Goal: Task Accomplishment & Management: Use online tool/utility

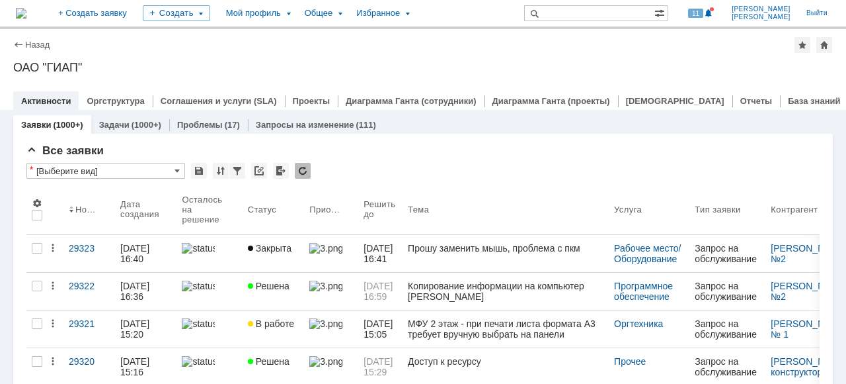
click at [227, 329] on div at bounding box center [209, 323] width 55 height 11
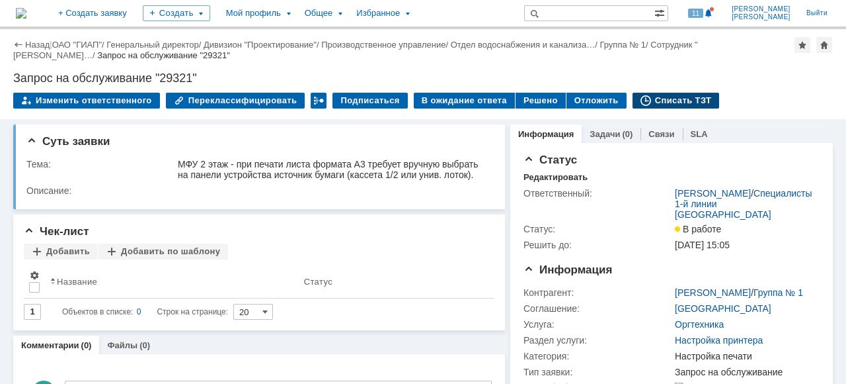
click at [651, 99] on div "Списать ТЗТ" at bounding box center [676, 101] width 87 height 16
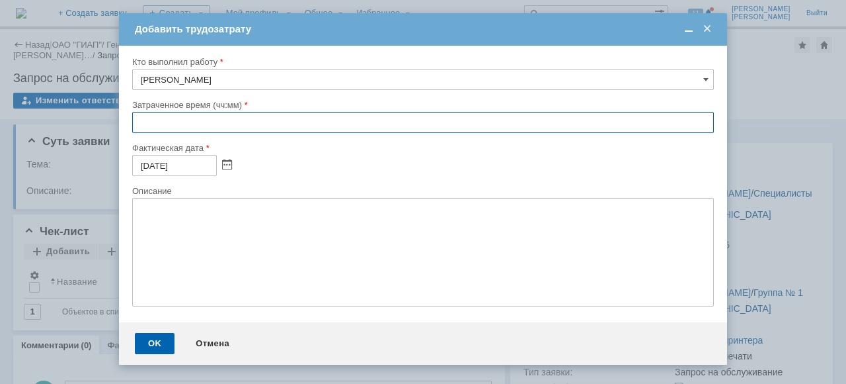
click at [136, 119] on input "text" at bounding box center [423, 122] width 582 height 21
type input "00:15"
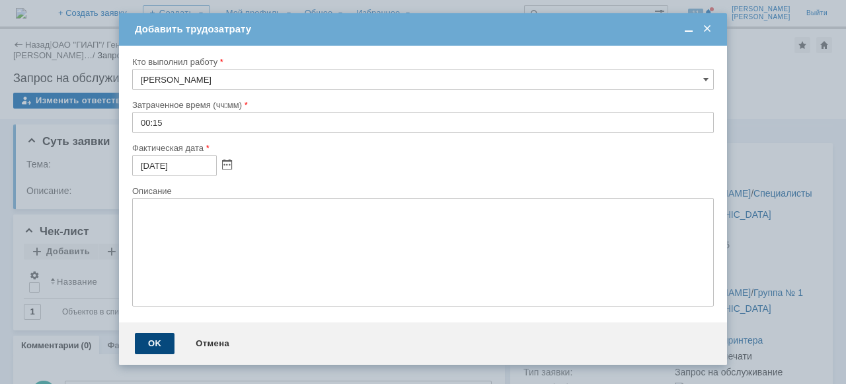
drag, startPoint x: 149, startPoint y: 350, endPoint x: 172, endPoint y: 339, distance: 25.1
click at [149, 350] on div "OK" at bounding box center [155, 343] width 40 height 21
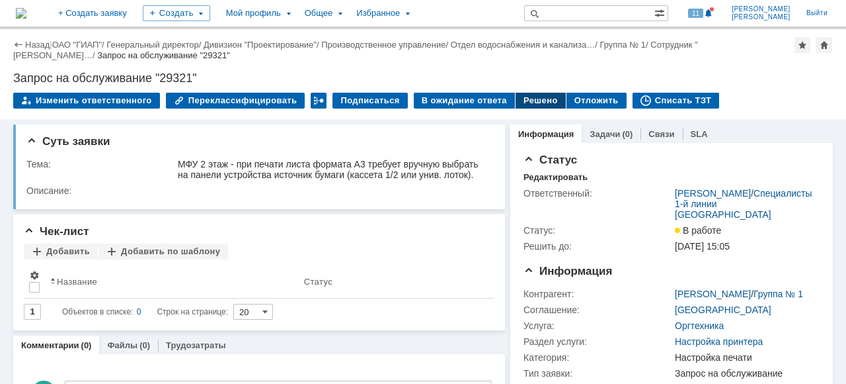
click at [528, 99] on div "Решено" at bounding box center [541, 101] width 50 height 16
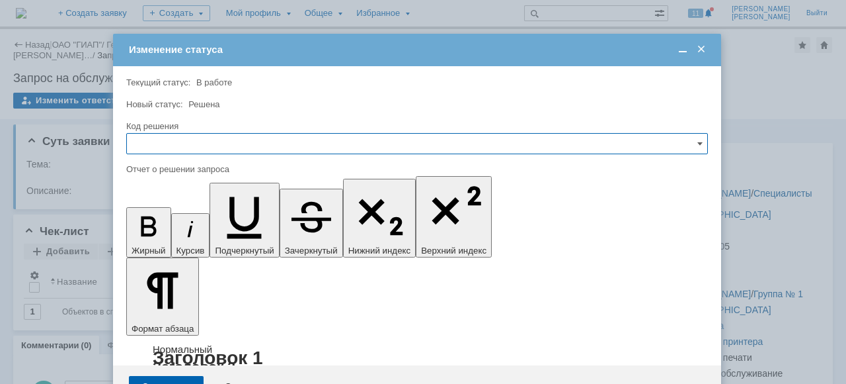
click at [149, 145] on input "text" at bounding box center [417, 143] width 582 height 21
click at [168, 224] on div "Решено" at bounding box center [417, 232] width 581 height 21
type input "Решено"
click at [158, 376] on div "Сохранить" at bounding box center [166, 386] width 75 height 21
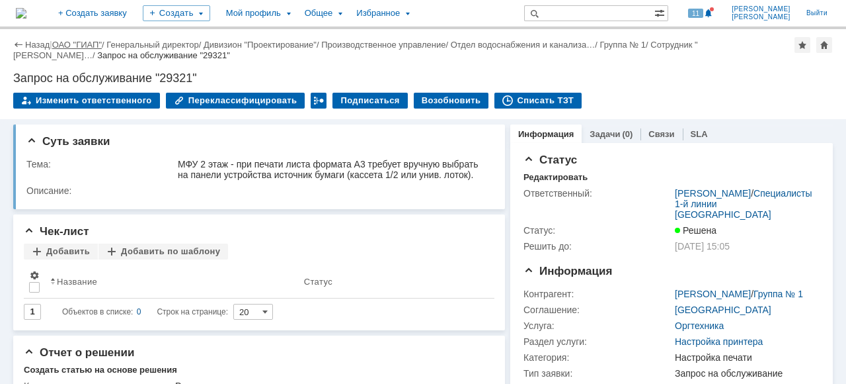
click at [83, 44] on link "ОАО "ГИАП"" at bounding box center [77, 45] width 50 height 10
